Goal: Task Accomplishment & Management: Complete application form

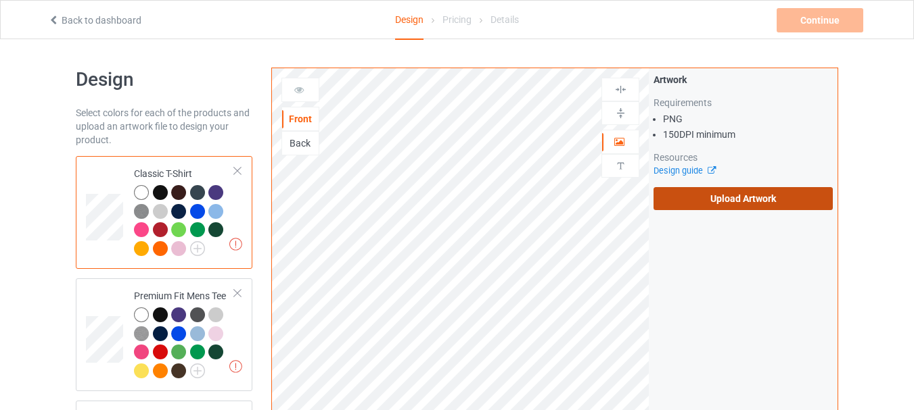
click at [709, 199] on label "Upload Artwork" at bounding box center [742, 198] width 179 height 23
click at [0, 0] on input "Upload Artwork" at bounding box center [0, 0] width 0 height 0
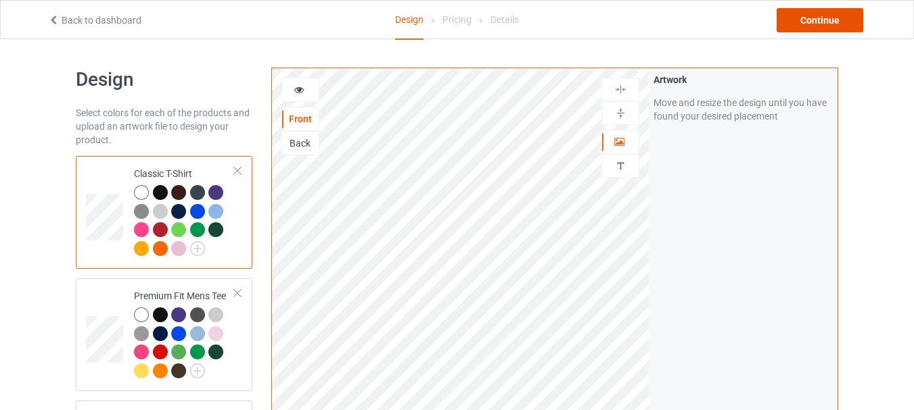
click at [816, 26] on div "Continue" at bounding box center [819, 20] width 87 height 24
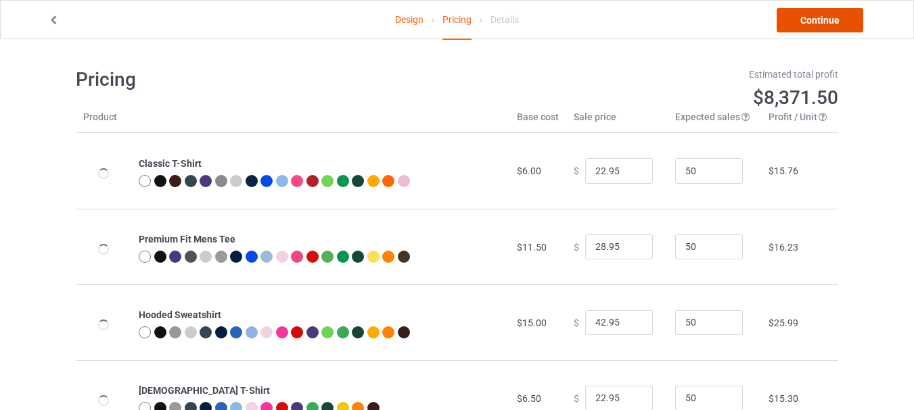
click at [820, 18] on link "Continue" at bounding box center [819, 20] width 87 height 24
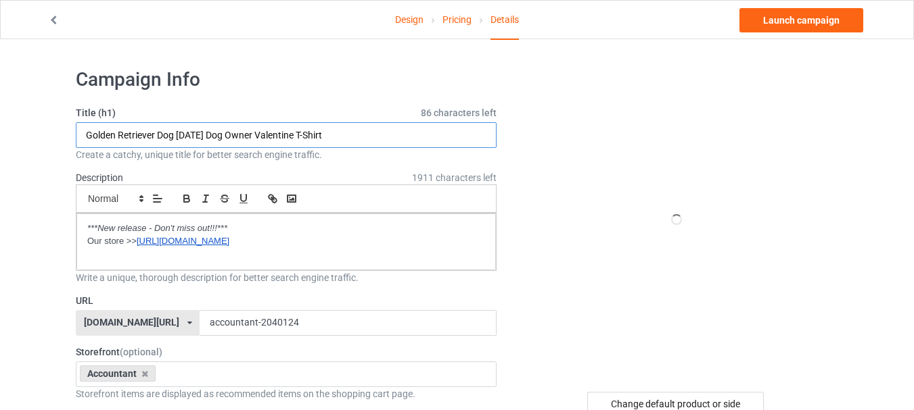
click at [379, 129] on input "Golden Retriever Dog [DATE] Dog Owner Valentine T-Shirt" at bounding box center [286, 135] width 421 height 26
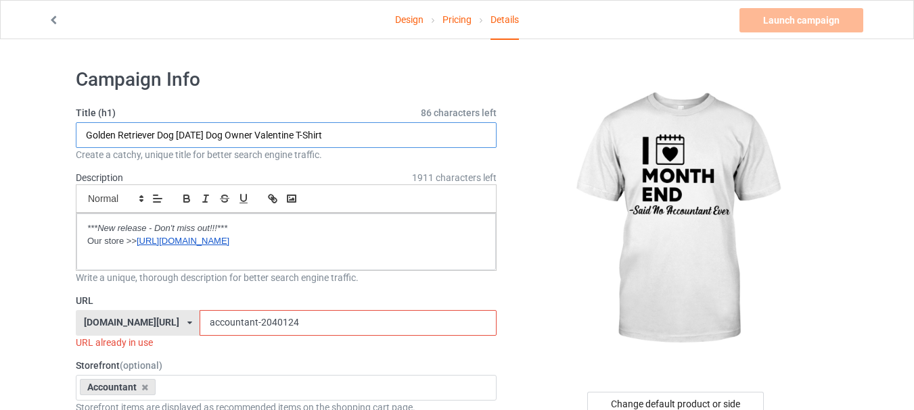
paste input "Accountant I love month end"
type input "Accountant I love month end said no accountant ever funny"
click at [243, 322] on input "accountant-2040124" at bounding box center [347, 323] width 296 height 26
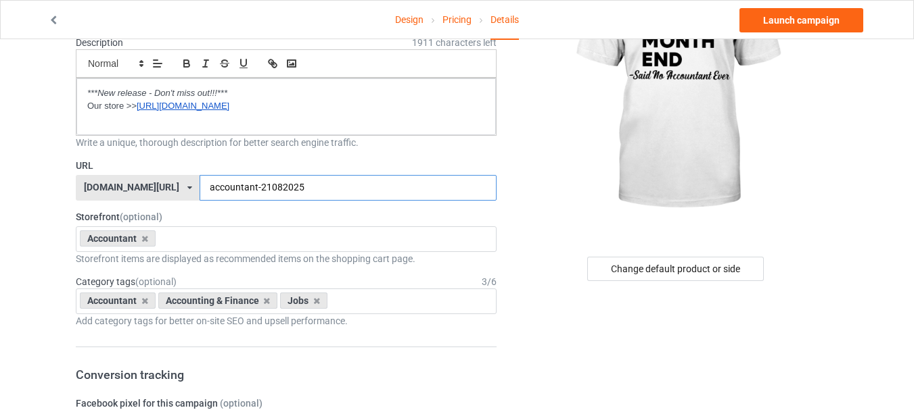
scroll to position [270, 0]
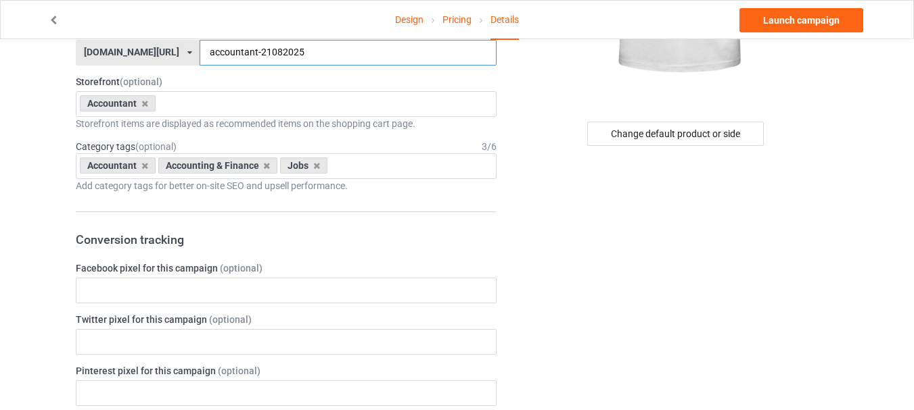
type input "accountant-21082025"
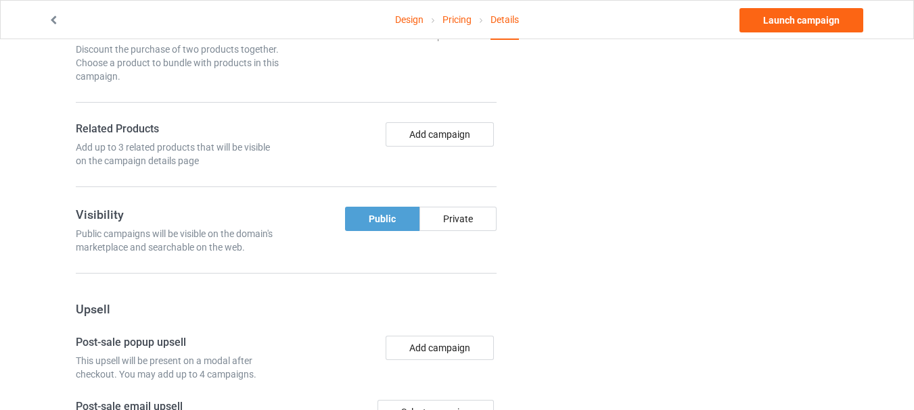
scroll to position [1031, 0]
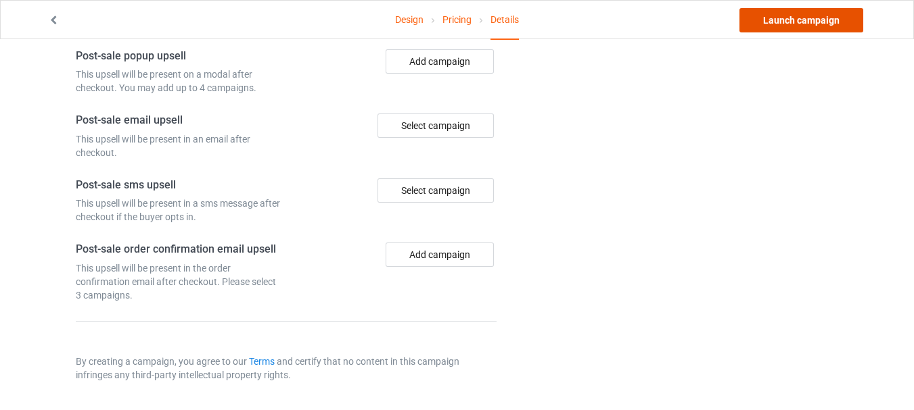
click at [807, 17] on link "Launch campaign" at bounding box center [801, 20] width 124 height 24
